Goal: Find specific page/section

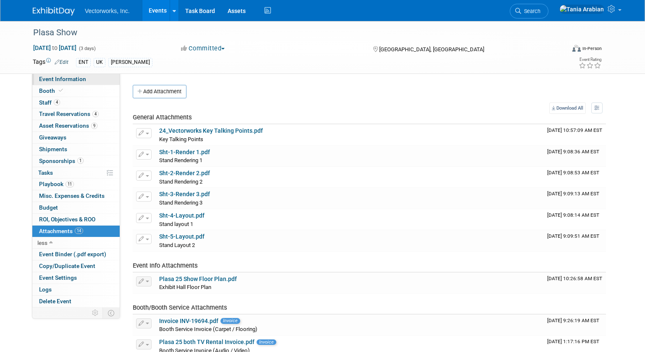
click at [63, 80] on span "Event Information" at bounding box center [62, 79] width 47 height 7
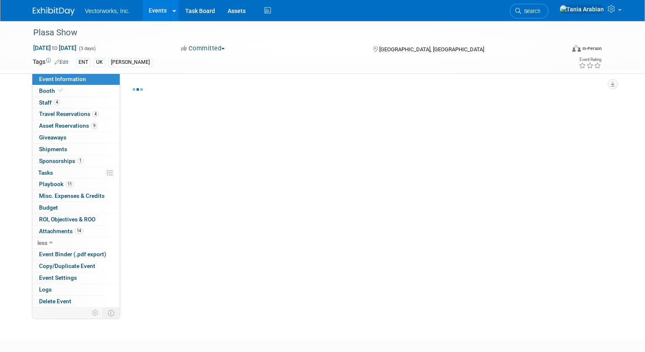
select select "[PERSON_NAME] Arabian"
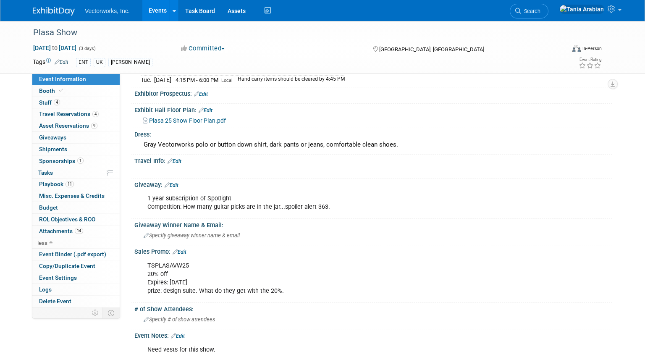
scroll to position [460, 0]
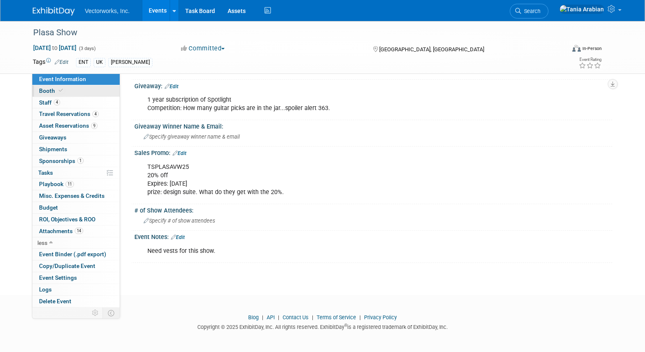
click at [45, 89] on span "Booth" at bounding box center [52, 90] width 26 height 7
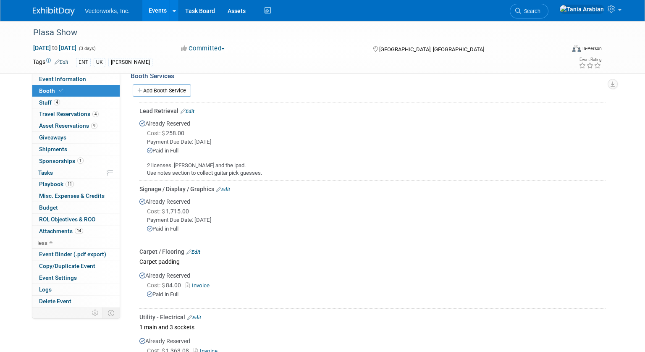
scroll to position [141, 0]
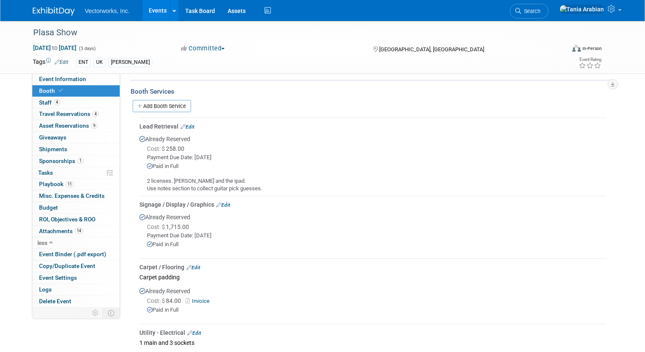
click at [158, 13] on link "Events" at bounding box center [157, 10] width 31 height 21
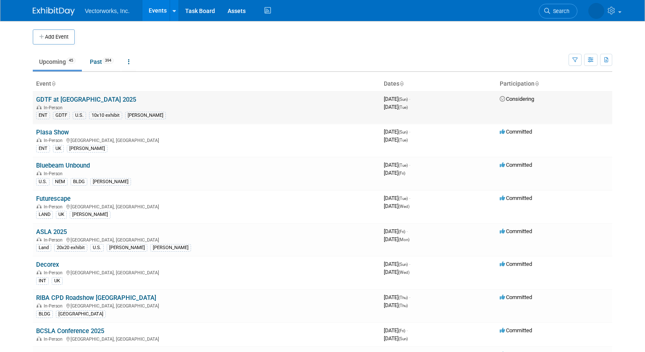
click at [58, 100] on link "GDTF at [GEOGRAPHIC_DATA] 2025" at bounding box center [86, 100] width 100 height 8
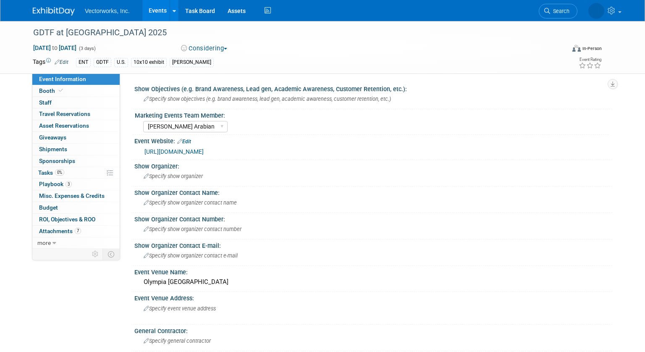
select select "Tania Arabian"
click at [41, 92] on span "Booth" at bounding box center [52, 90] width 26 height 7
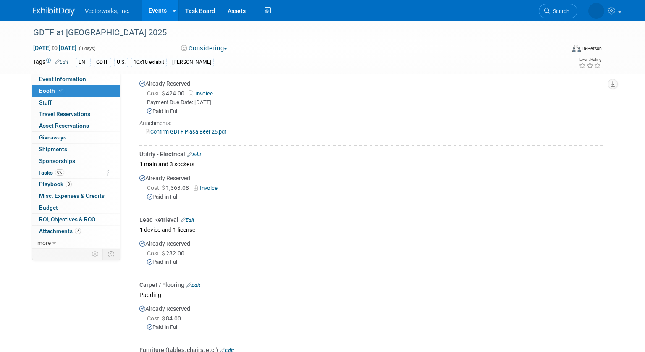
scroll to position [276, 0]
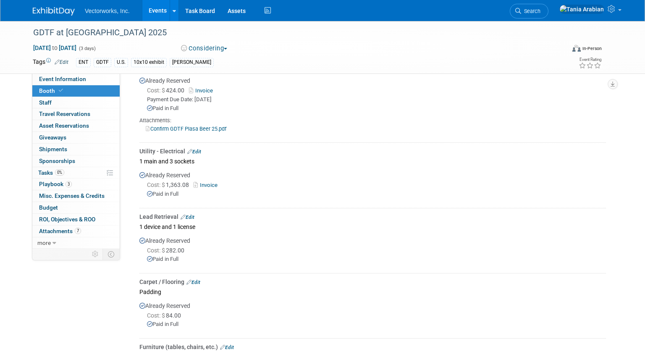
click at [151, 7] on link "Events" at bounding box center [157, 10] width 31 height 21
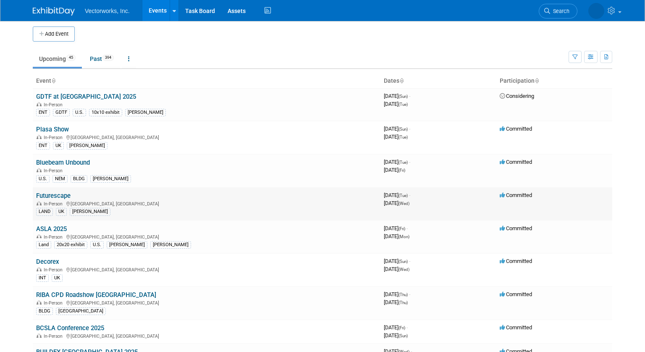
scroll to position [5, 0]
